Goal: Book appointment/travel/reservation

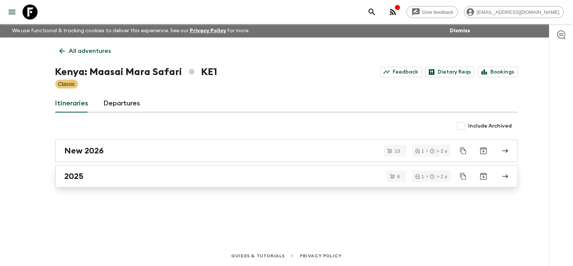
click at [105, 175] on div "2025" at bounding box center [280, 177] width 430 height 10
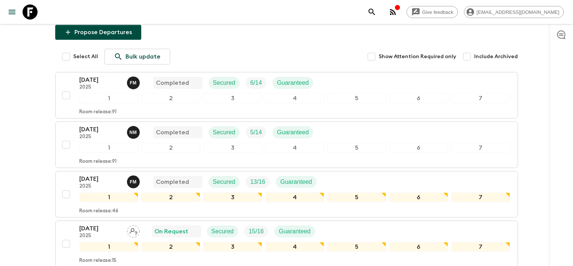
scroll to position [103, 0]
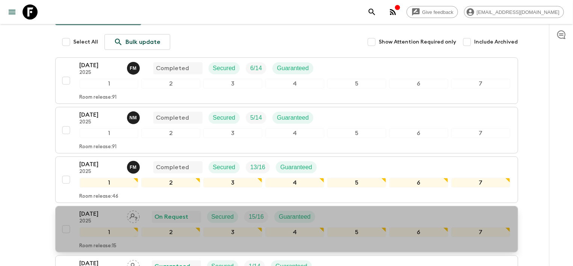
click at [104, 215] on p "[DATE]" at bounding box center [100, 214] width 41 height 9
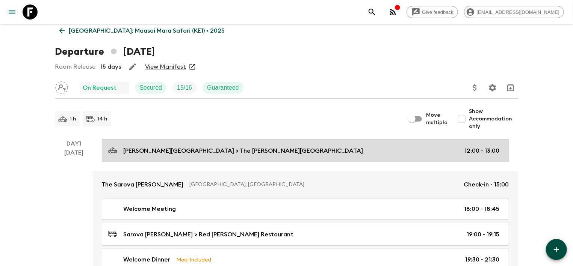
scroll to position [40, 0]
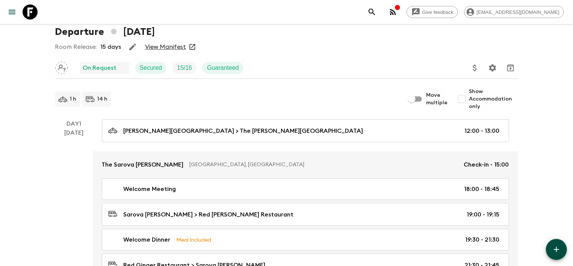
scroll to position [2, 0]
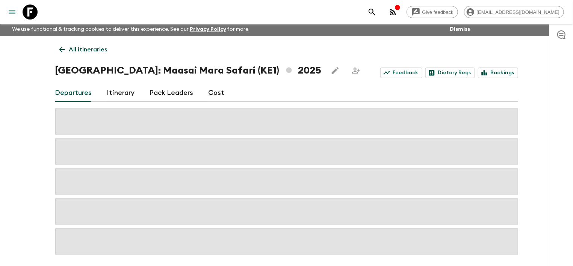
click at [160, 94] on link "Pack Leaders" at bounding box center [172, 93] width 44 height 18
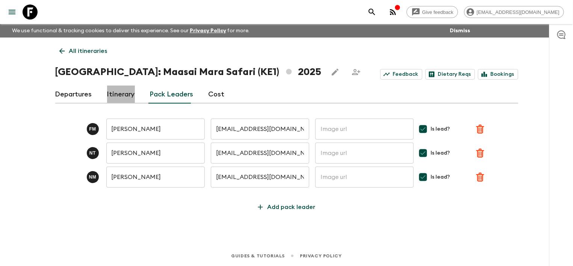
click at [117, 93] on link "Itinerary" at bounding box center [121, 95] width 28 height 18
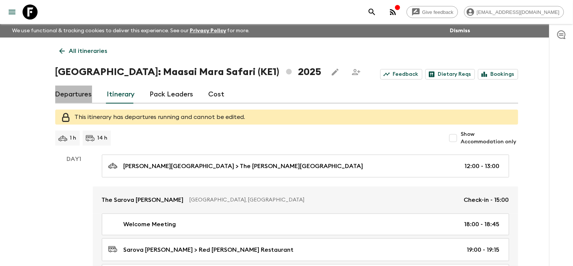
click at [84, 94] on link "Departures" at bounding box center [73, 95] width 37 height 18
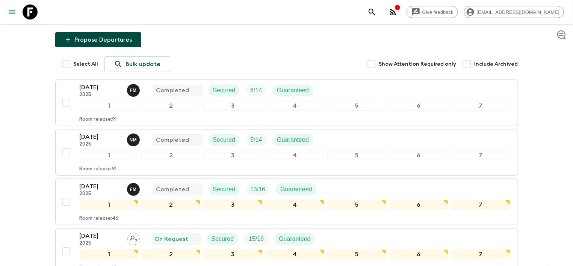
scroll to position [99, 0]
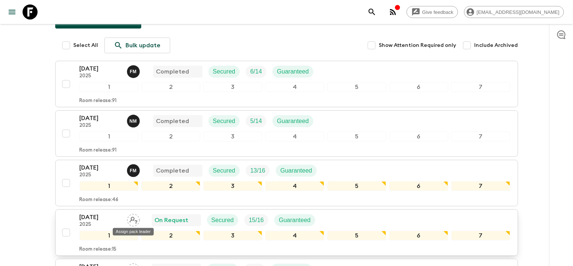
click at [132, 222] on icon "Assign pack leader" at bounding box center [133, 220] width 13 height 13
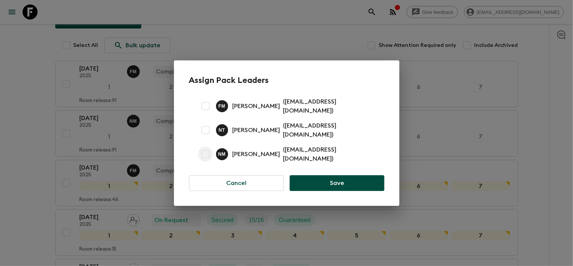
click at [207, 150] on input "checkbox" at bounding box center [205, 154] width 15 height 15
checkbox input "true"
click at [329, 178] on button "Save" at bounding box center [336, 183] width 94 height 16
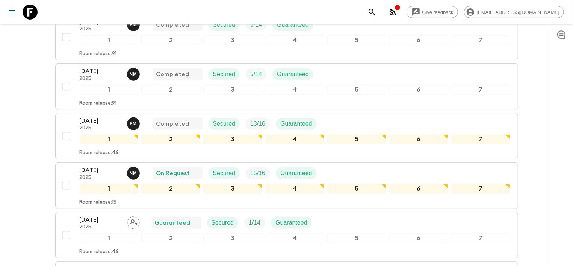
scroll to position [139, 0]
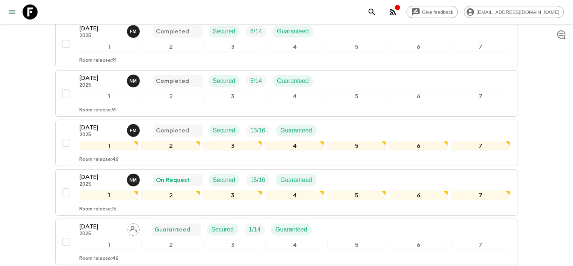
click at [397, 10] on icon "button" at bounding box center [392, 12] width 9 height 9
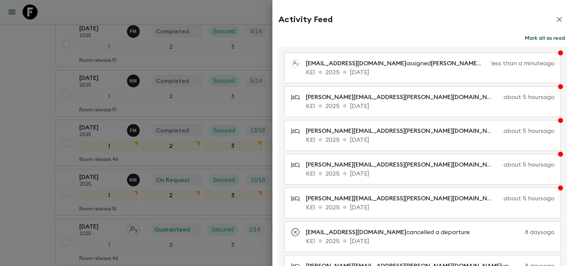
click at [563, 21] on icon "button" at bounding box center [559, 19] width 9 height 9
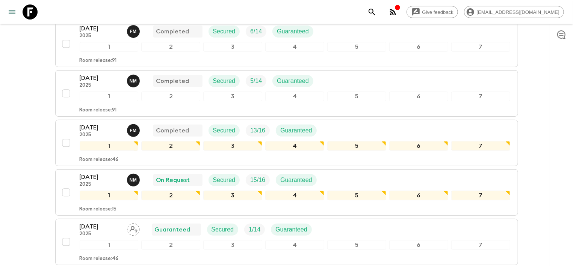
click at [400, 14] on button "button" at bounding box center [392, 12] width 15 height 15
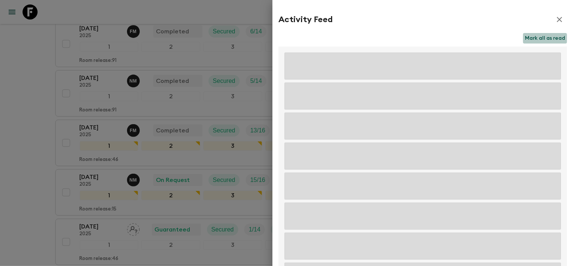
click at [534, 39] on button "Mark all as read" at bounding box center [545, 38] width 44 height 11
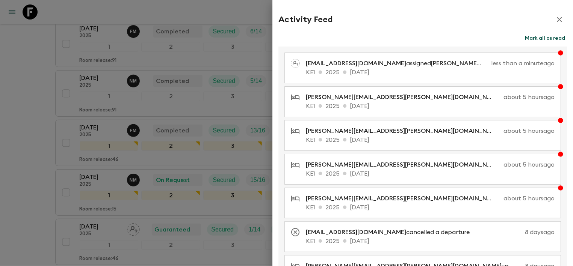
click at [16, 52] on div at bounding box center [286, 133] width 573 height 266
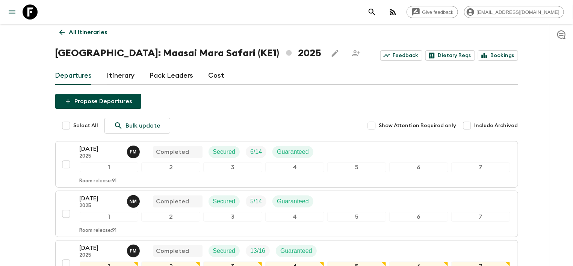
scroll to position [0, 0]
